Goal: Information Seeking & Learning: Learn about a topic

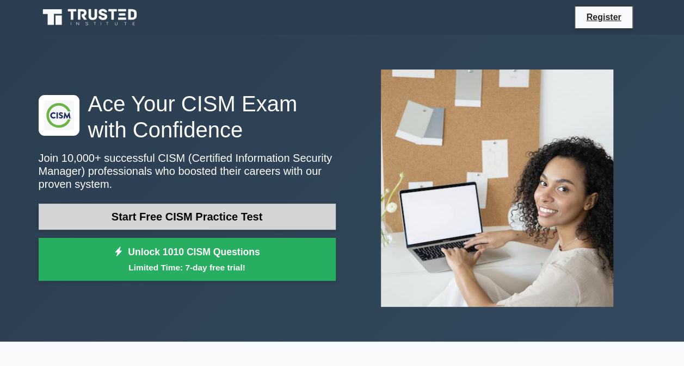
click at [199, 212] on link "Start Free CISM Practice Test" at bounding box center [187, 217] width 297 height 26
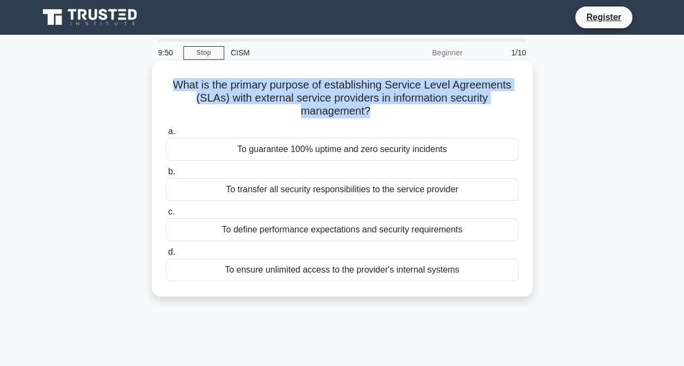
drag, startPoint x: 168, startPoint y: 84, endPoint x: 364, endPoint y: 107, distance: 197.6
click at [364, 107] on h5 "What is the primary purpose of establishing Service Level Agreements (SLAs) wit…" at bounding box center [342, 98] width 355 height 40
click at [309, 103] on h5 "What is the primary purpose of establishing Service Level Agreements (SLAs) wit…" at bounding box center [342, 98] width 355 height 40
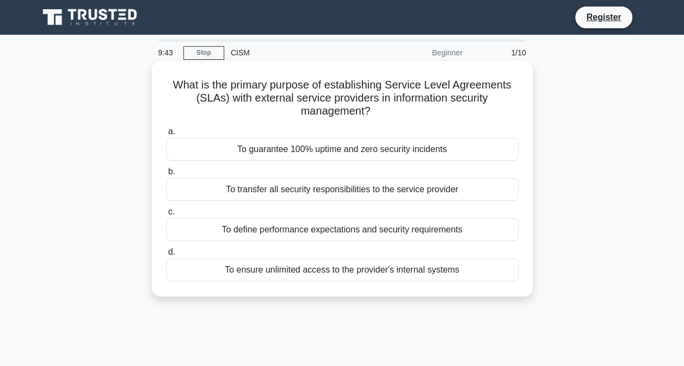
click at [324, 226] on div "To define performance expectations and security requirements" at bounding box center [342, 230] width 352 height 23
click at [166, 216] on input "c. To define performance expectations and security requirements" at bounding box center [166, 212] width 0 height 7
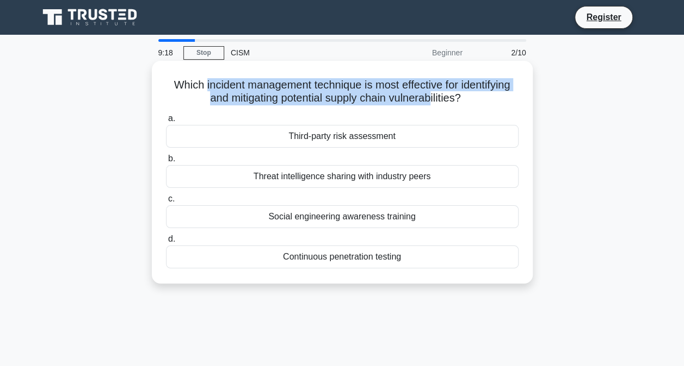
drag, startPoint x: 199, startPoint y: 83, endPoint x: 433, endPoint y: 93, distance: 234.0
click at [433, 93] on h5 "Which incident management technique is most effective for identifying and mitig…" at bounding box center [342, 91] width 355 height 27
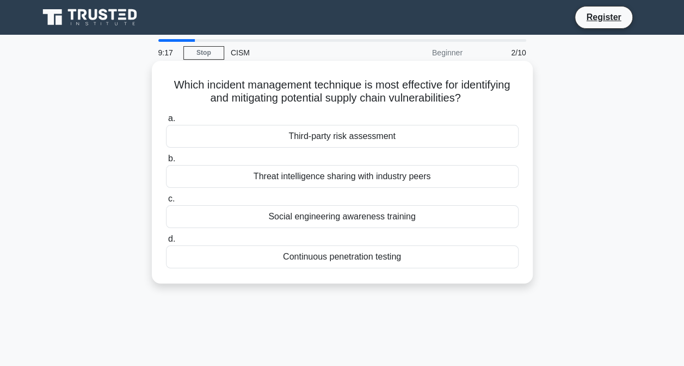
click at [399, 112] on div "a. Third-party risk assessment b. Threat intelligence sharing with industry pee…" at bounding box center [341, 190] width 365 height 161
click at [343, 147] on div "Third-party risk assessment" at bounding box center [342, 136] width 352 height 23
click at [166, 122] on input "a. Third-party risk assessment" at bounding box center [166, 118] width 0 height 7
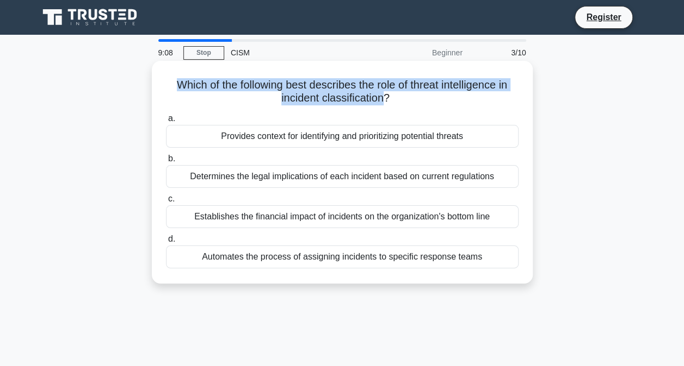
drag, startPoint x: 170, startPoint y: 83, endPoint x: 386, endPoint y: 99, distance: 216.5
click at [386, 99] on h5 "Which of the following best describes the role of threat intelligence in incide…" at bounding box center [342, 91] width 355 height 27
drag, startPoint x: 386, startPoint y: 99, endPoint x: 337, endPoint y: 103, distance: 49.1
click at [337, 103] on h5 "Which of the following best describes the role of threat intelligence in incide…" at bounding box center [342, 91] width 355 height 27
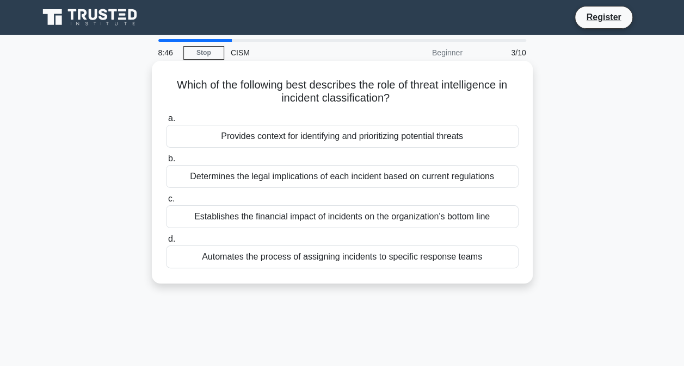
click at [340, 131] on div "Provides context for identifying and prioritizing potential threats" at bounding box center [342, 136] width 352 height 23
click at [166, 122] on input "a. Provides context for identifying and prioritizing potential threats" at bounding box center [166, 118] width 0 height 7
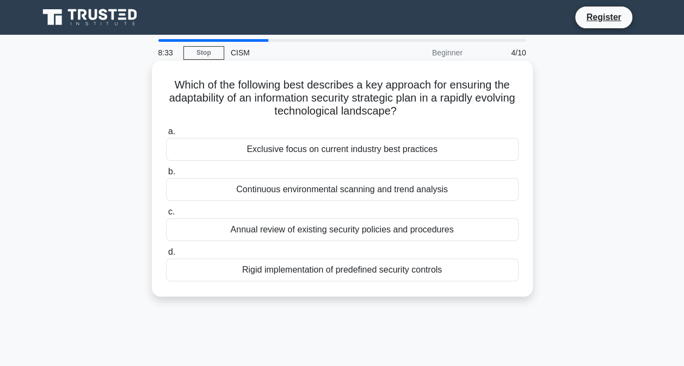
click at [420, 152] on div "Exclusive focus on current industry best practices" at bounding box center [342, 149] width 352 height 23
click at [166, 135] on input "a. Exclusive focus on current industry best practices" at bounding box center [166, 131] width 0 height 7
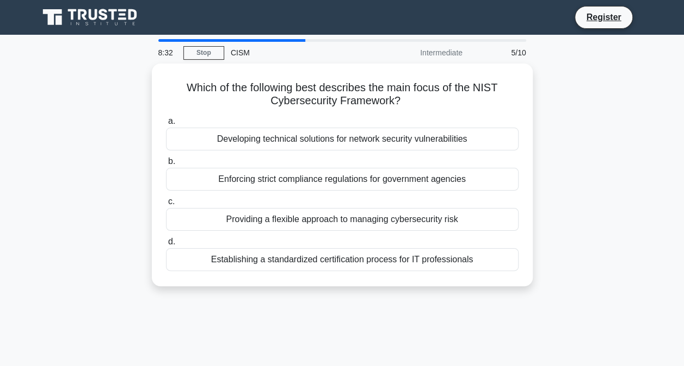
click at [420, 152] on div "a. Developing technical solutions for network security vulnerabilities b. Enfor…" at bounding box center [341, 193] width 365 height 161
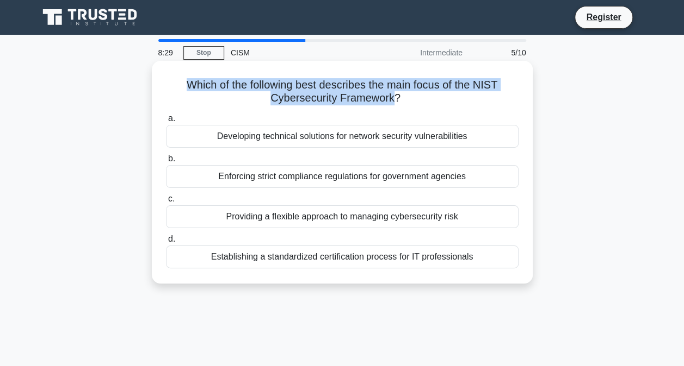
drag, startPoint x: 182, startPoint y: 87, endPoint x: 395, endPoint y: 101, distance: 213.0
click at [395, 101] on h5 "Which of the following best describes the main focus of the NIST Cybersecurity …" at bounding box center [342, 91] width 355 height 27
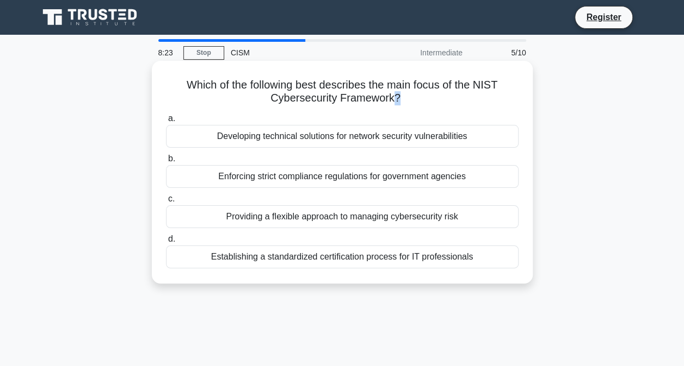
drag, startPoint x: 395, startPoint y: 101, endPoint x: 399, endPoint y: 106, distance: 6.6
click at [399, 105] on h5 "Which of the following best describes the main focus of the NIST Cybersecurity …" at bounding box center [342, 91] width 355 height 27
click at [399, 104] on h5 "Which of the following best describes the main focus of the NIST Cybersecurity …" at bounding box center [342, 91] width 355 height 27
click at [397, 103] on h5 "Which of the following best describes the main focus of the NIST Cybersecurity …" at bounding box center [342, 91] width 355 height 27
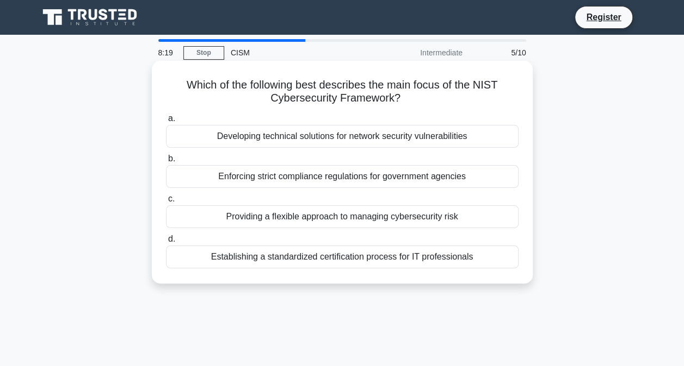
click at [397, 103] on h5 "Which of the following best describes the main focus of the NIST Cybersecurity …" at bounding box center [342, 91] width 355 height 27
click at [393, 96] on h5 "Which of the following best describes the main focus of the NIST Cybersecurity …" at bounding box center [342, 91] width 355 height 27
drag, startPoint x: 393, startPoint y: 96, endPoint x: 396, endPoint y: 103, distance: 8.1
click at [396, 103] on h5 "Which of the following best describes the main focus of the NIST Cybersecurity …" at bounding box center [342, 91] width 355 height 27
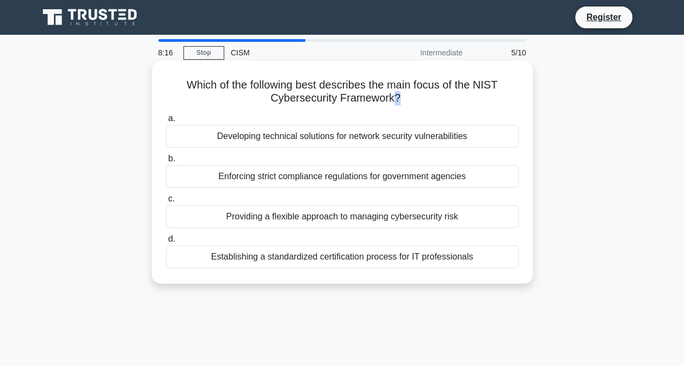
click at [396, 103] on h5 "Which of the following best describes the main focus of the NIST Cybersecurity …" at bounding box center [342, 91] width 355 height 27
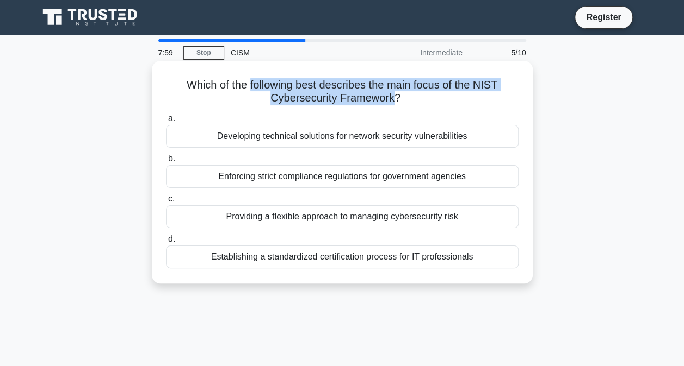
drag, startPoint x: 394, startPoint y: 99, endPoint x: 246, endPoint y: 65, distance: 151.3
click at [246, 65] on div "Which of the following best describes the main focus of the NIST Cybersecurity …" at bounding box center [342, 172] width 381 height 223
drag, startPoint x: 246, startPoint y: 65, endPoint x: 268, endPoint y: 105, distance: 46.0
click at [268, 105] on h5 "Which of the following best describes the main focus of the NIST Cybersecurity …" at bounding box center [342, 91] width 355 height 27
click at [293, 98] on h5 "Which of the following best describes the main focus of the NIST Cybersecurity …" at bounding box center [342, 91] width 355 height 27
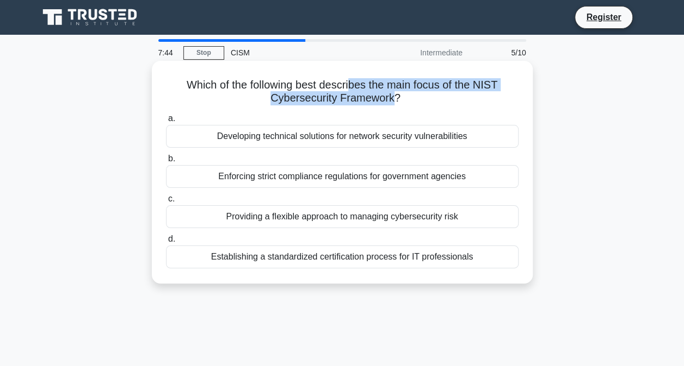
drag, startPoint x: 394, startPoint y: 103, endPoint x: 351, endPoint y: 89, distance: 45.6
click at [351, 89] on h5 "Which of the following best describes the main focus of the NIST Cybersecurity …" at bounding box center [342, 91] width 355 height 27
click at [207, 100] on h5 "Which of the following best describes the main focus of the NIST Cybersecurity …" at bounding box center [342, 91] width 355 height 27
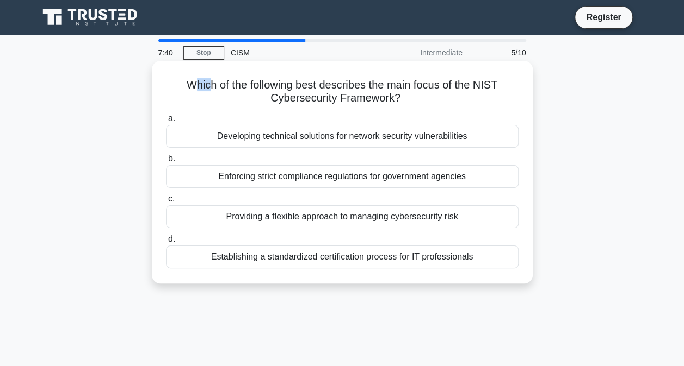
drag, startPoint x: 189, startPoint y: 89, endPoint x: 207, endPoint y: 89, distance: 17.9
click at [207, 89] on h5 "Which of the following best describes the main focus of the NIST Cybersecurity …" at bounding box center [342, 91] width 355 height 27
click at [190, 88] on h5 "Which of the following best describes the main focus of the NIST Cybersecurity …" at bounding box center [342, 91] width 355 height 27
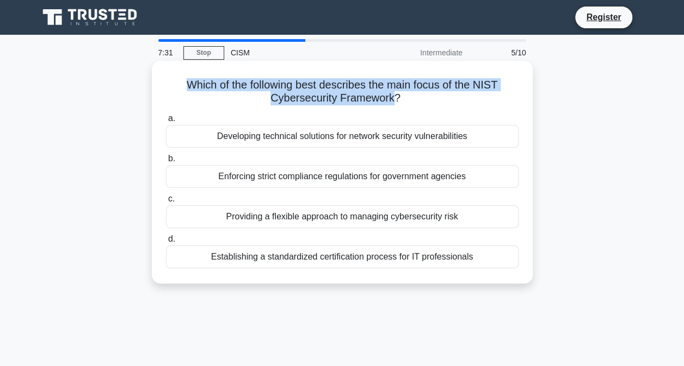
drag, startPoint x: 185, startPoint y: 87, endPoint x: 395, endPoint y: 101, distance: 210.4
click at [395, 101] on h5 "Which of the following best describes the main focus of the NIST Cybersecurity …" at bounding box center [342, 91] width 355 height 27
click at [396, 101] on h5 "Which of the following best describes the main focus of the NIST Cybersecurity …" at bounding box center [342, 91] width 355 height 27
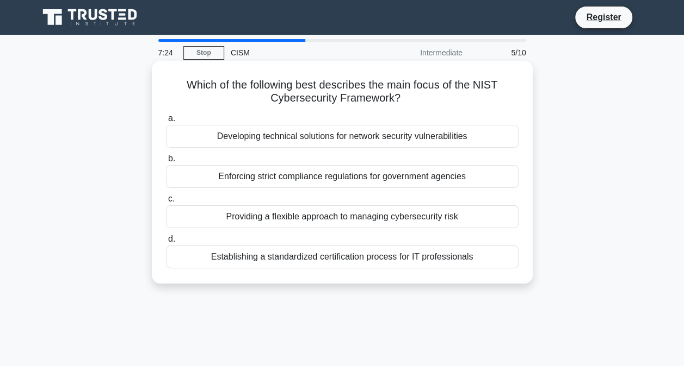
click at [400, 101] on h5 "Which of the following best describes the main focus of the NIST Cybersecurity …" at bounding box center [342, 91] width 355 height 27
click at [396, 100] on h5 "Which of the following best describes the main focus of the NIST Cybersecurity …" at bounding box center [342, 91] width 355 height 27
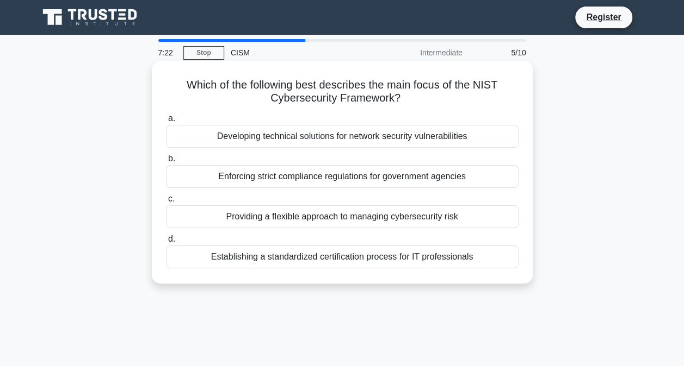
click at [396, 100] on h5 "Which of the following best describes the main focus of the NIST Cybersecurity …" at bounding box center [342, 91] width 355 height 27
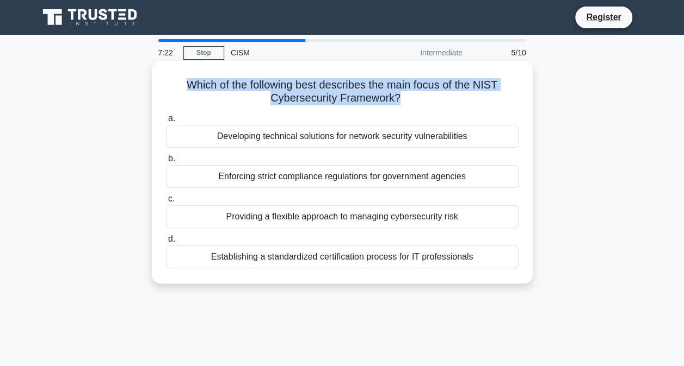
click at [396, 100] on h5 "Which of the following best describes the main focus of the NIST Cybersecurity …" at bounding box center [342, 91] width 355 height 27
click at [395, 100] on h5 "Which of the following best describes the main focus of the NIST Cybersecurity …" at bounding box center [342, 91] width 355 height 27
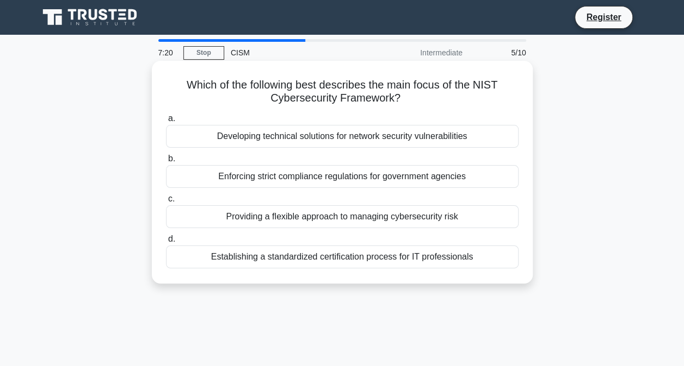
click at [395, 100] on h5 "Which of the following best describes the main focus of the NIST Cybersecurity …" at bounding box center [342, 91] width 355 height 27
click at [428, 221] on div "Providing a flexible approach to managing cybersecurity risk" at bounding box center [342, 217] width 352 height 23
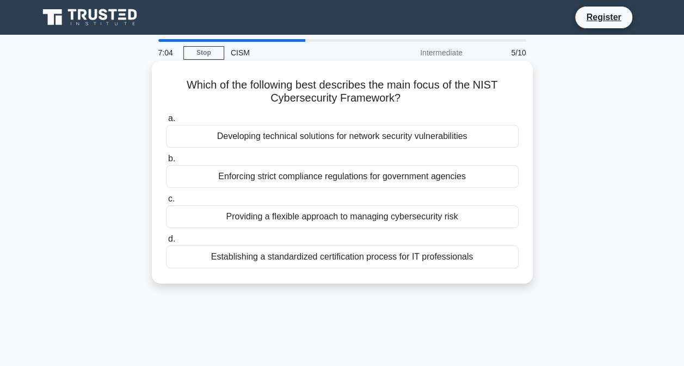
click at [166, 203] on input "c. Providing a flexible approach to managing cybersecurity risk" at bounding box center [166, 199] width 0 height 7
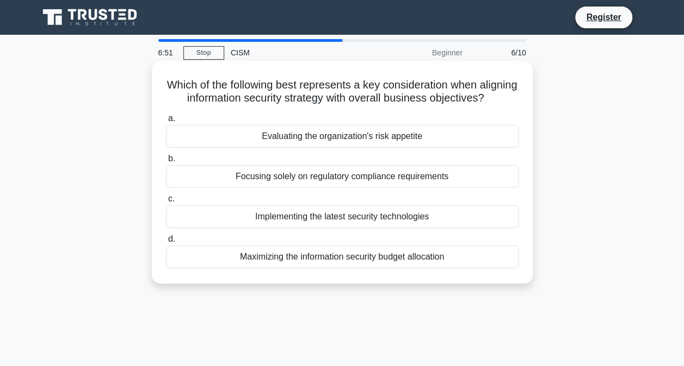
click at [323, 148] on div "Evaluating the organization's risk appetite" at bounding box center [342, 136] width 352 height 23
click at [166, 122] on input "a. Evaluating the organization's risk appetite" at bounding box center [166, 118] width 0 height 7
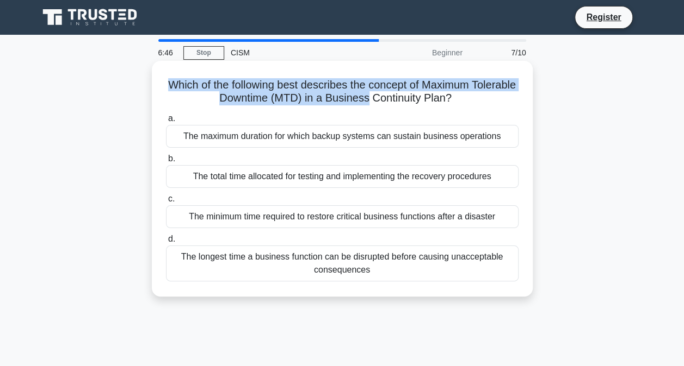
drag, startPoint x: 188, startPoint y: 86, endPoint x: 392, endPoint y: 100, distance: 204.9
click at [392, 100] on h5 "Which of the following best describes the concept of Maximum Tolerable Downtime…" at bounding box center [342, 91] width 355 height 27
drag, startPoint x: 392, startPoint y: 100, endPoint x: 344, endPoint y: 145, distance: 65.8
click at [344, 145] on div "The maximum duration for which backup systems can sustain business operations" at bounding box center [342, 136] width 352 height 23
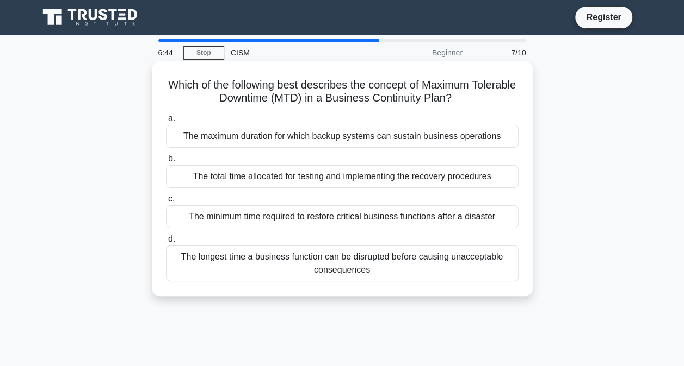
click at [338, 163] on label "b. The total time allocated for testing and implementing the recovery procedures" at bounding box center [342, 170] width 352 height 36
click at [166, 163] on input "b. The total time allocated for testing and implementing the recovery procedures" at bounding box center [166, 159] width 0 height 7
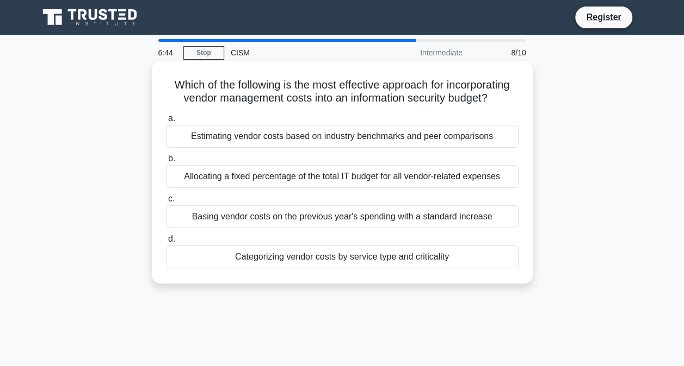
click at [325, 172] on div "Allocating a fixed percentage of the total IT budget for all vendor-related exp…" at bounding box center [342, 176] width 352 height 23
click at [166, 163] on input "b. Allocating a fixed percentage of the total IT budget for all vendor-related …" at bounding box center [166, 159] width 0 height 7
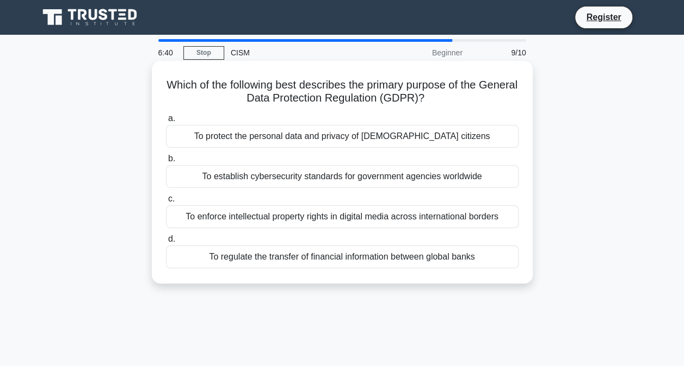
click at [347, 132] on div "To protect the personal data and privacy of EU citizens" at bounding box center [342, 136] width 352 height 23
click at [166, 122] on input "a. To protect the personal data and privacy of EU citizens" at bounding box center [166, 118] width 0 height 7
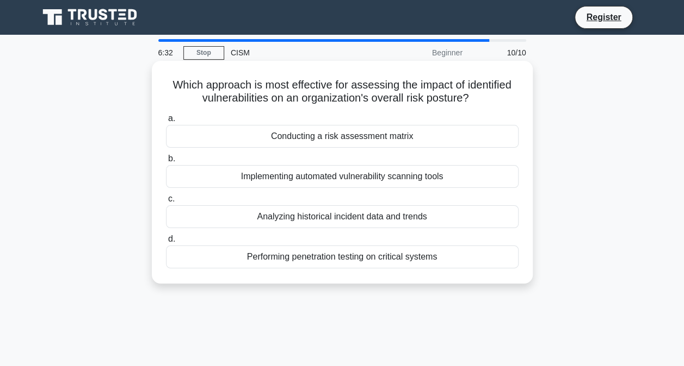
click at [319, 212] on div "Analyzing historical incident data and trends" at bounding box center [342, 217] width 352 height 23
click at [166, 203] on input "c. Analyzing historical incident data and trends" at bounding box center [166, 199] width 0 height 7
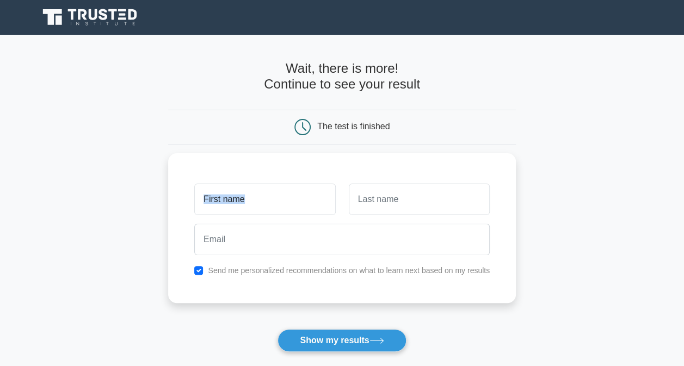
drag, startPoint x: 682, startPoint y: 144, endPoint x: 621, endPoint y: 136, distance: 61.4
click at [621, 136] on main "Wait, there is more! Continue to see your result The test is finished and the" at bounding box center [342, 231] width 684 height 392
